Goal: Navigation & Orientation: Find specific page/section

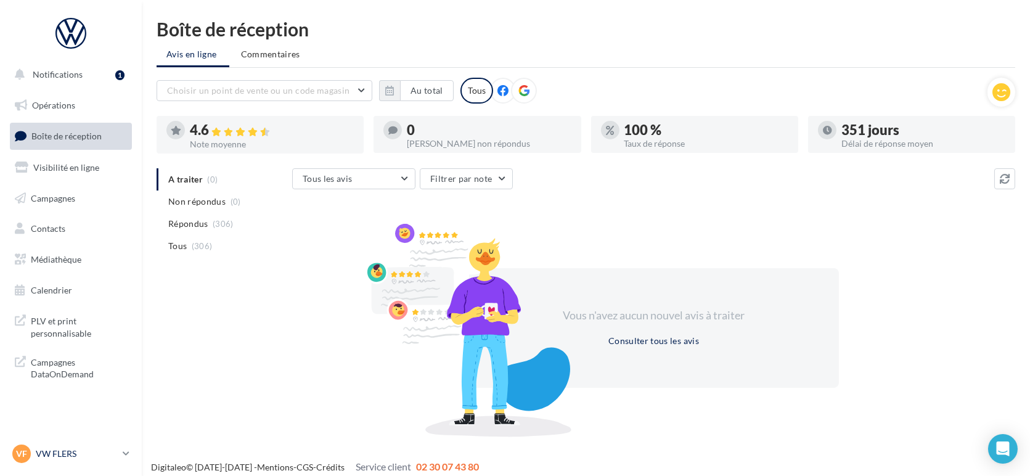
click at [65, 460] on div "VF VW FLERS vw-fle-lan" at bounding box center [64, 453] width 105 height 18
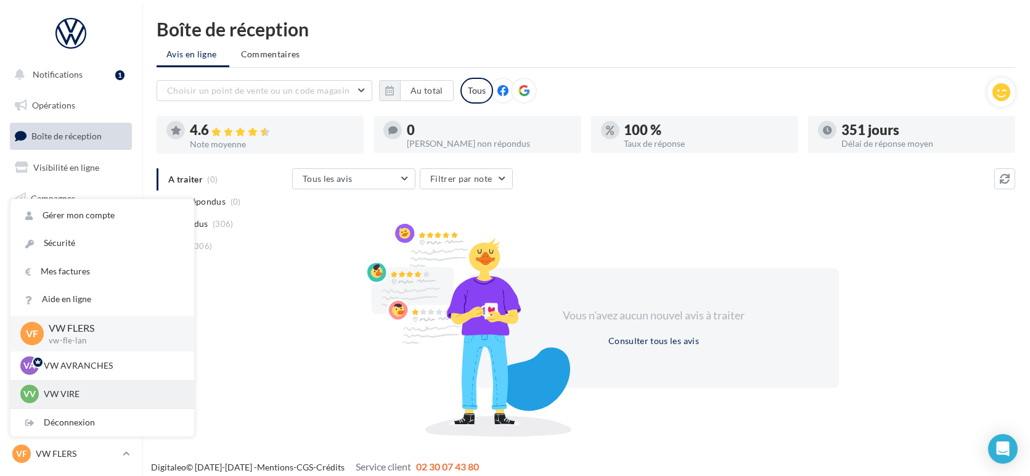
click at [84, 396] on p "VW VIRE" at bounding box center [112, 394] width 136 height 12
